Goal: Task Accomplishment & Management: Manage account settings

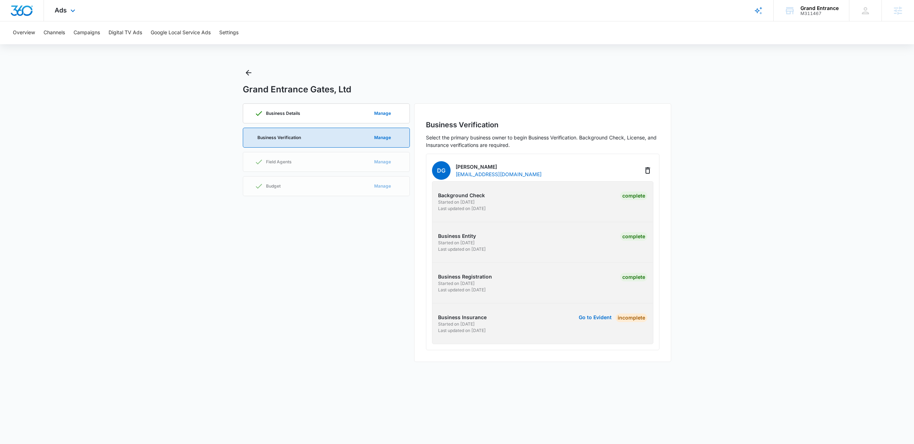
click at [61, 15] on div "Ads Apps Reputation Websites Forms CRM Email Social Content Ads Intelligence Fi…" at bounding box center [66, 10] width 44 height 21
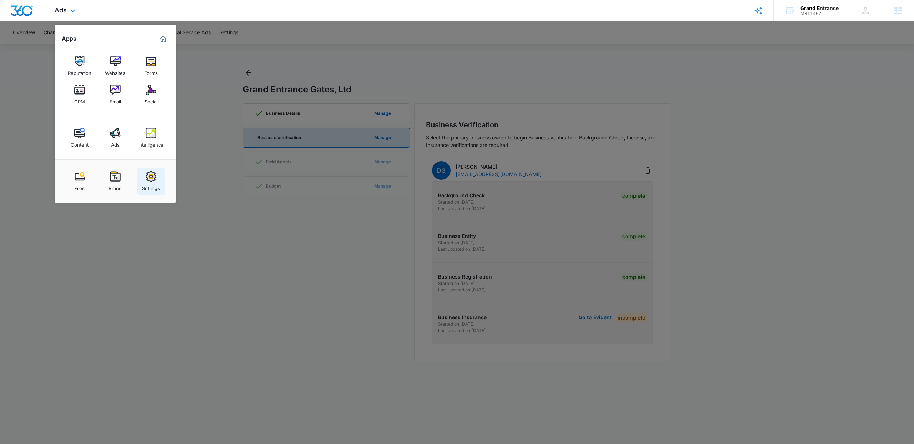
click at [151, 182] on img at bounding box center [151, 176] width 11 height 11
select select "33"
select select "US"
select select "America/[GEOGRAPHIC_DATA]"
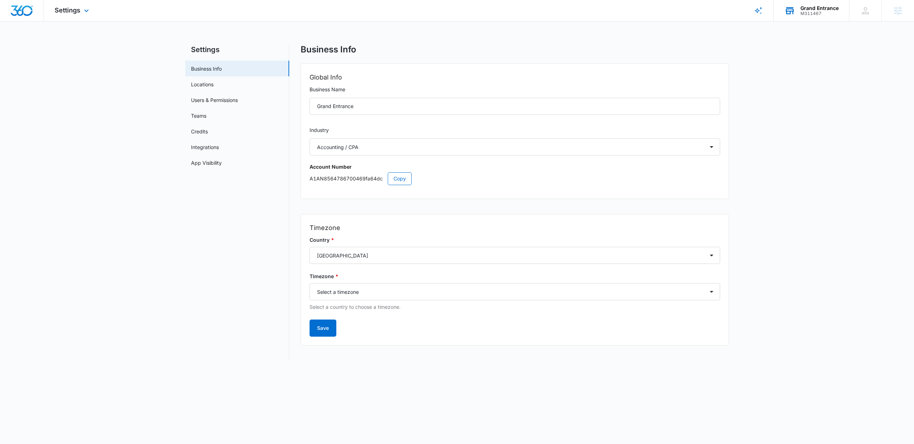
click at [815, 11] on div "M311467" at bounding box center [819, 13] width 38 height 5
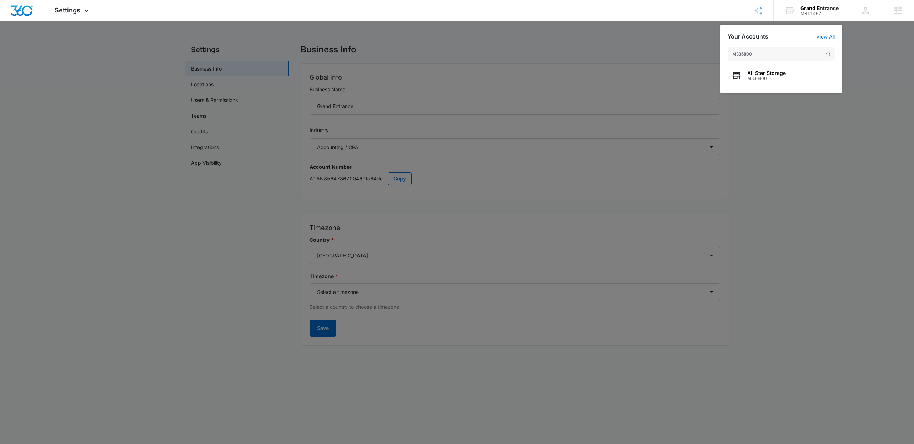
type input "M336800"
click at [774, 80] on span "M336800" at bounding box center [766, 78] width 39 height 5
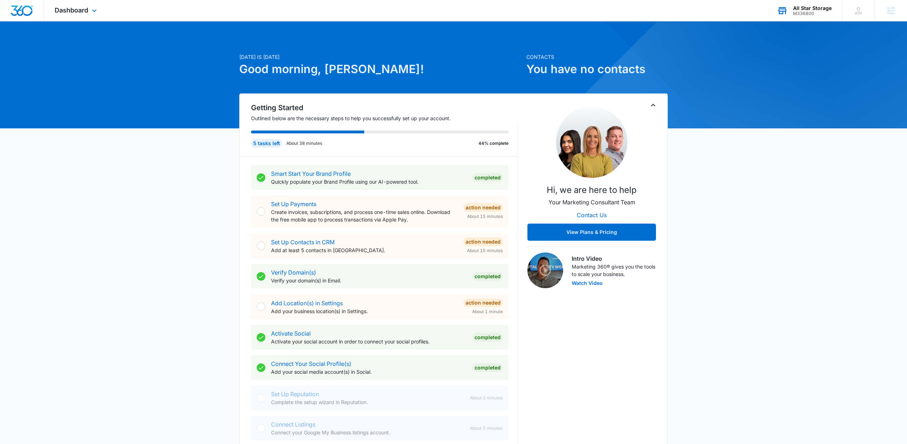
click at [81, 15] on div "Dashboard Apps Reputation Websites Forms CRM Email Social Shop Payments Content…" at bounding box center [76, 10] width 65 height 21
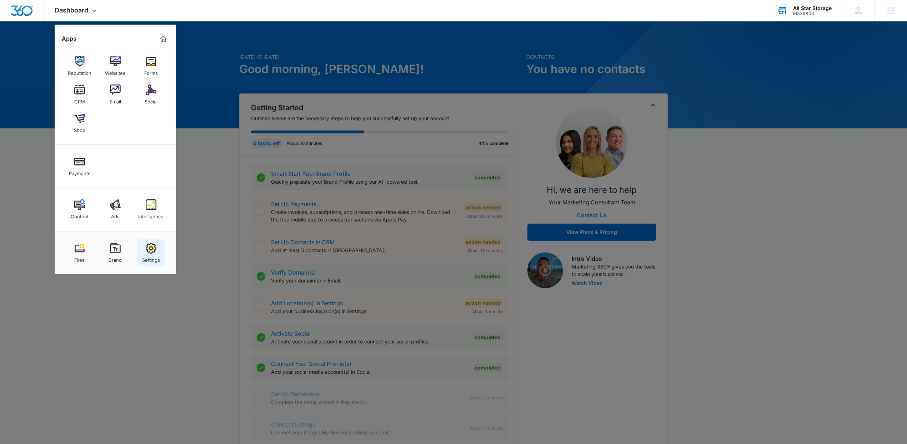
click at [141, 248] on link "Settings" at bounding box center [150, 253] width 27 height 27
select select "53"
select select "US"
select select "America/Denver"
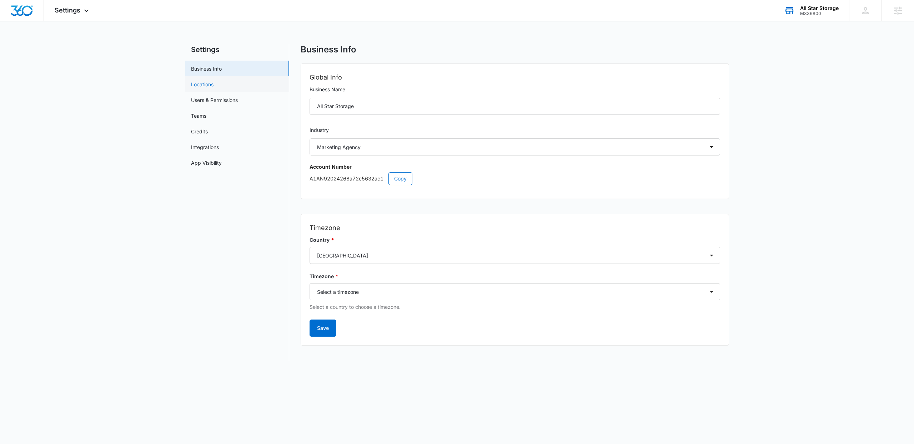
click at [203, 85] on link "Locations" at bounding box center [202, 84] width 22 height 7
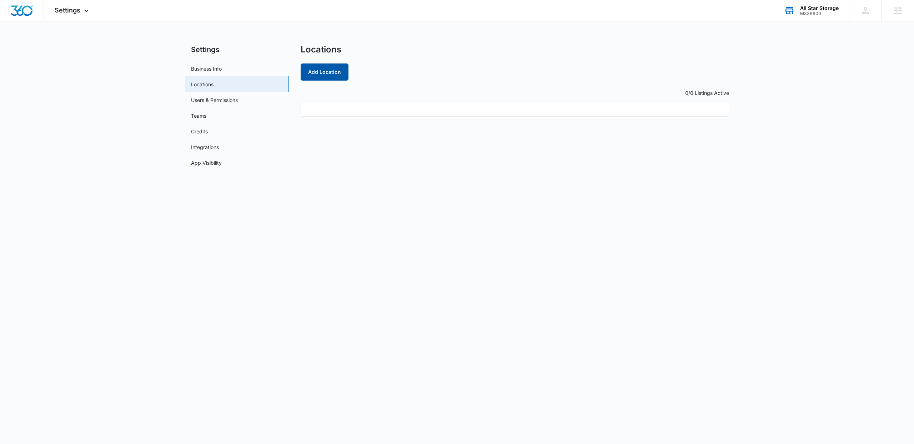
click at [317, 76] on button "Add Location" at bounding box center [325, 72] width 48 height 17
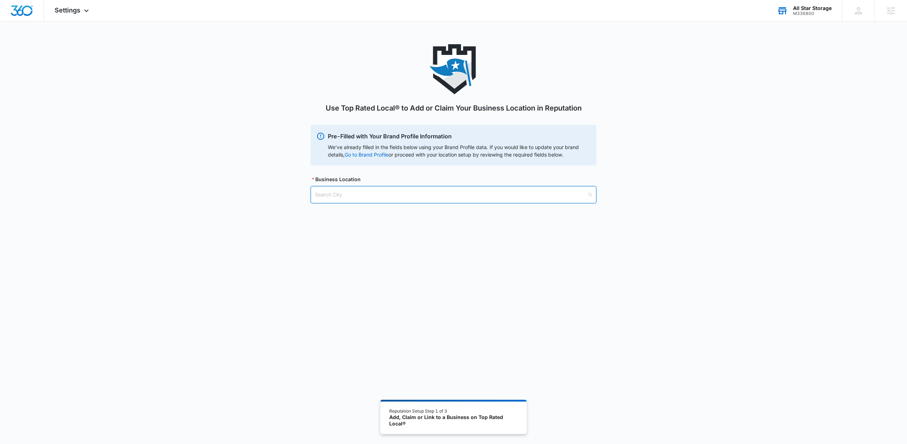
click at [362, 198] on input "search" at bounding box center [451, 195] width 272 height 16
click at [434, 194] on input "search" at bounding box center [451, 195] width 272 height 16
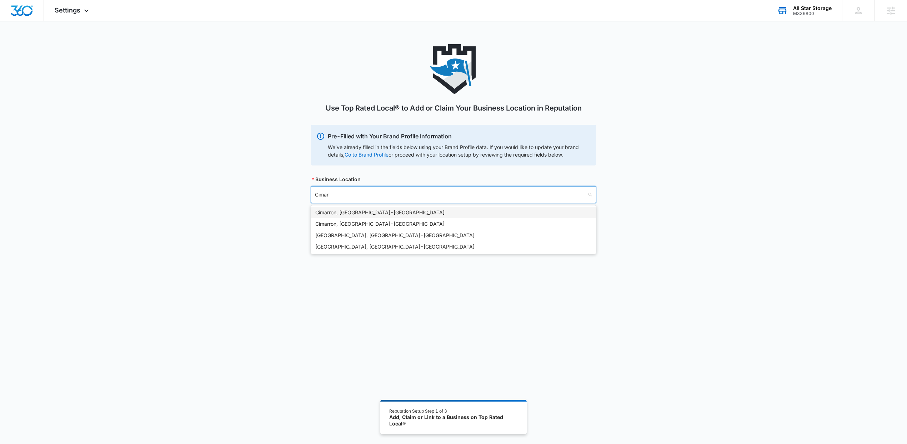
type input "Cimarr"
click at [371, 246] on div "Cimarron Hills, CO - USA" at bounding box center [453, 247] width 276 height 8
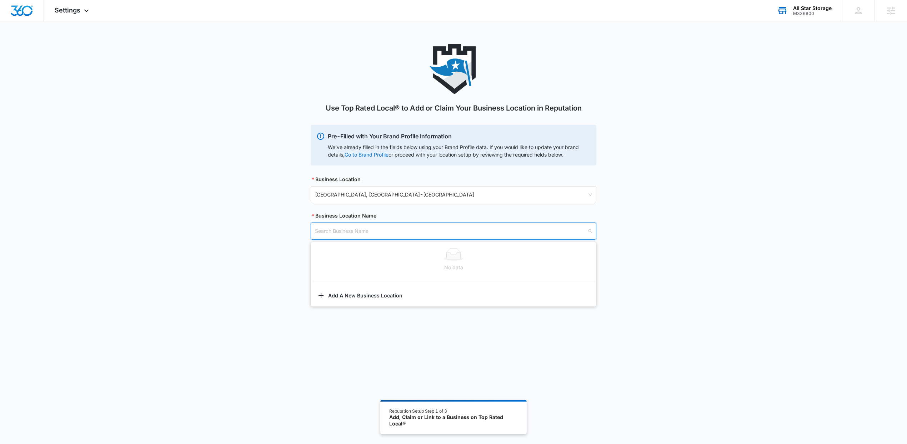
click at [363, 231] on input "search" at bounding box center [451, 231] width 272 height 16
click at [355, 237] on input "search" at bounding box center [451, 231] width 272 height 16
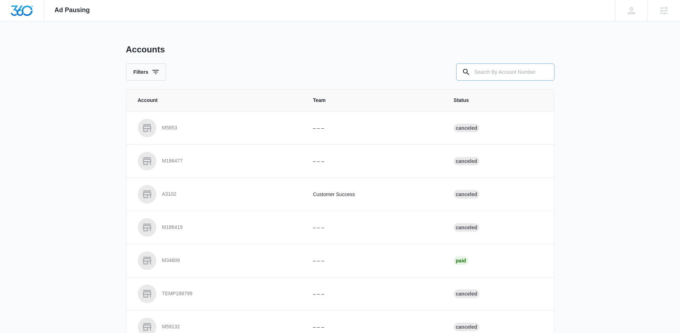
click at [506, 71] on input "text" at bounding box center [505, 72] width 98 height 17
